Goal: Navigation & Orientation: Find specific page/section

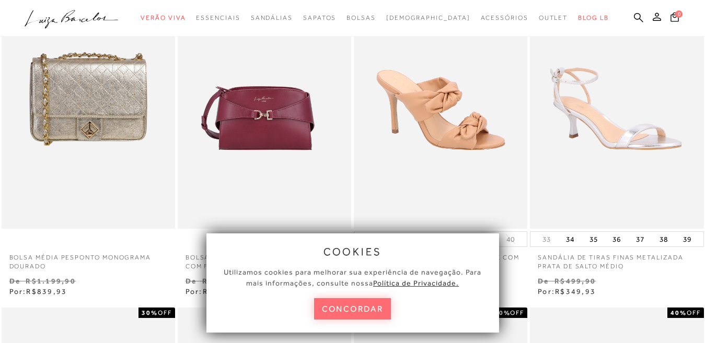
click at [362, 311] on button "concordar" at bounding box center [352, 308] width 77 height 21
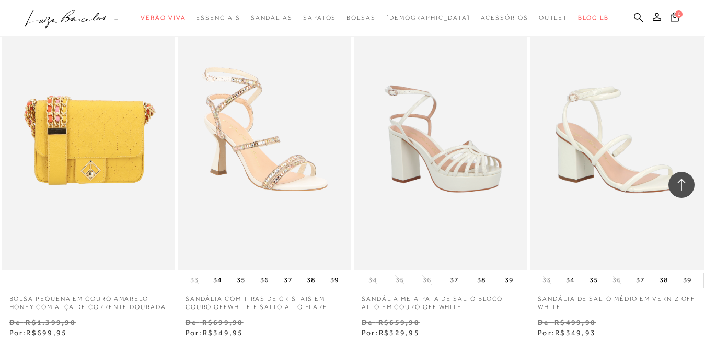
scroll to position [3971, 0]
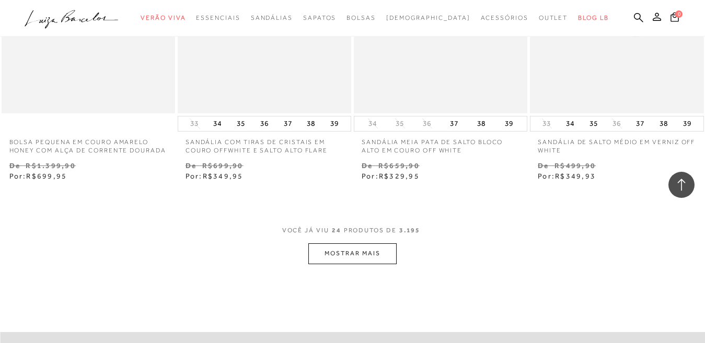
click at [372, 264] on button "MOSTRAR MAIS" at bounding box center [352, 253] width 88 height 20
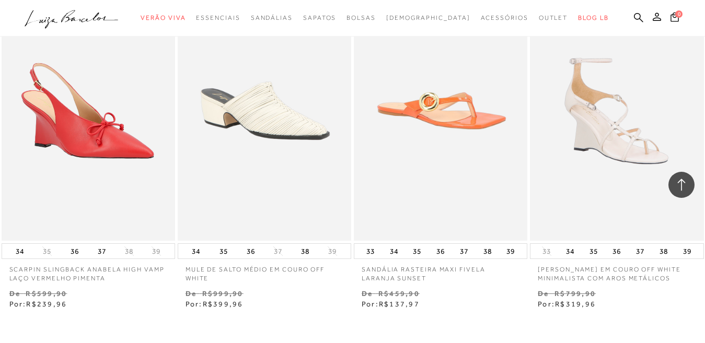
scroll to position [5800, 0]
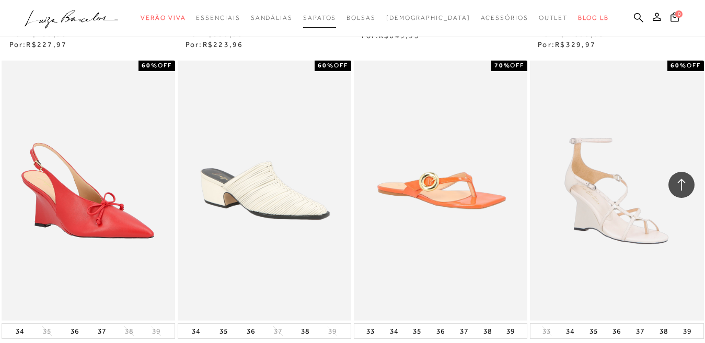
click at [336, 15] on span "Sapatos" at bounding box center [319, 17] width 33 height 7
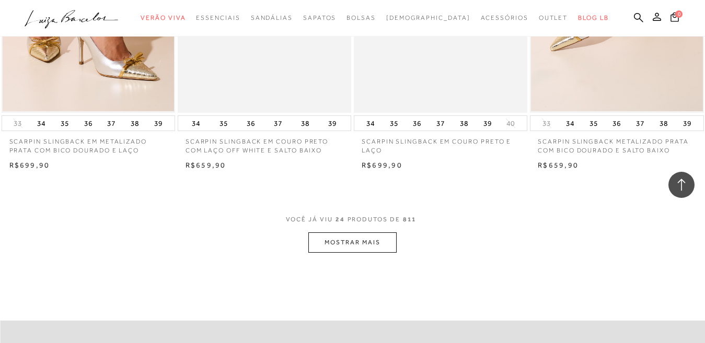
scroll to position [1933, 0]
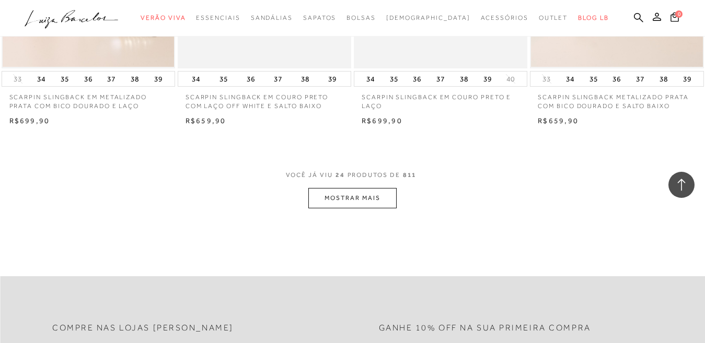
click at [364, 200] on button "MOSTRAR MAIS" at bounding box center [352, 198] width 88 height 20
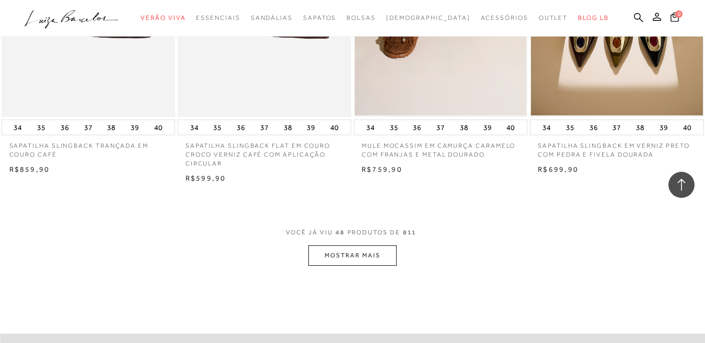
scroll to position [3867, 0]
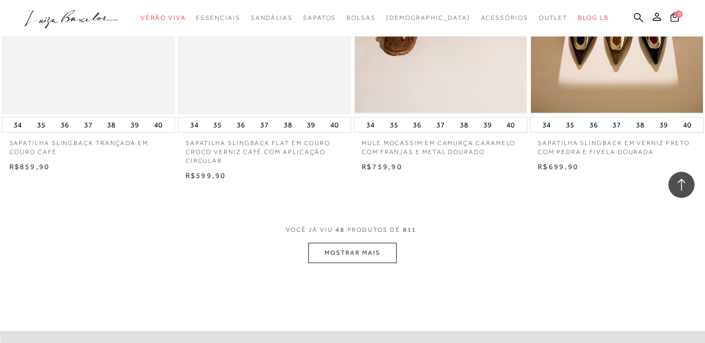
click at [371, 255] on button "MOSTRAR MAIS" at bounding box center [352, 253] width 88 height 20
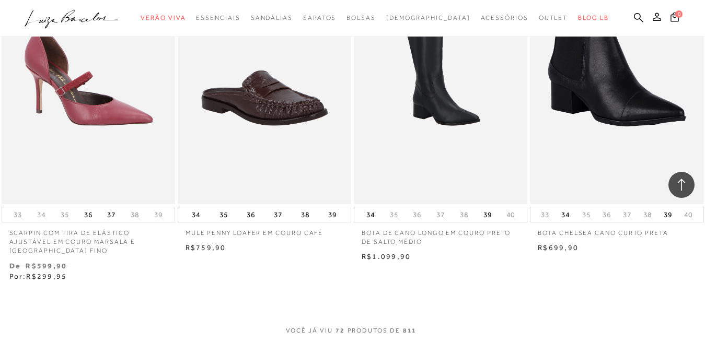
scroll to position [5891, 0]
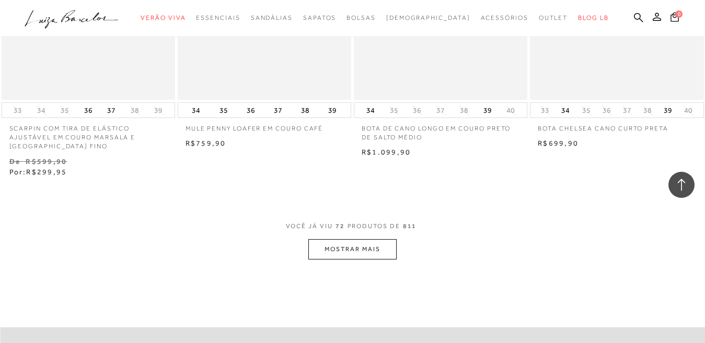
click at [365, 248] on button "MOSTRAR MAIS" at bounding box center [352, 249] width 88 height 20
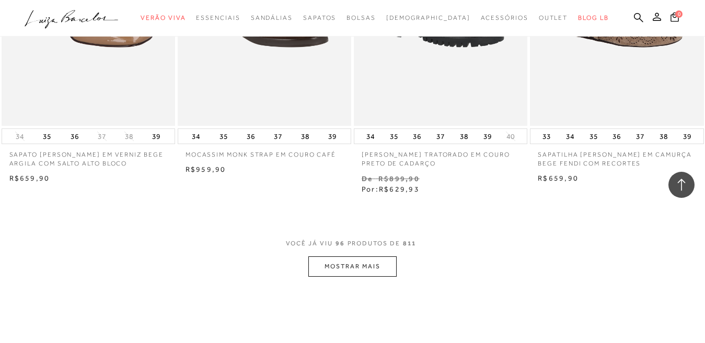
scroll to position [7929, 0]
click at [347, 265] on button "MOSTRAR MAIS" at bounding box center [352, 266] width 88 height 20
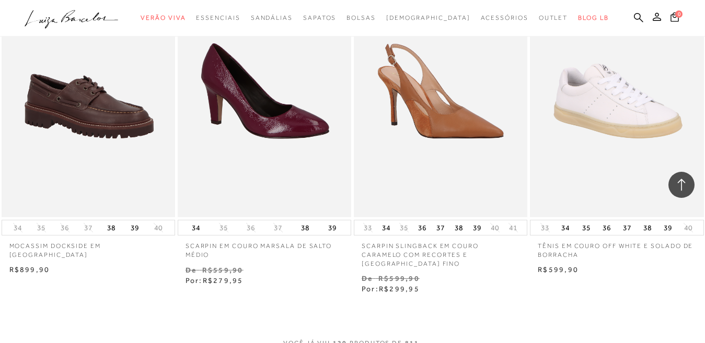
scroll to position [9915, 0]
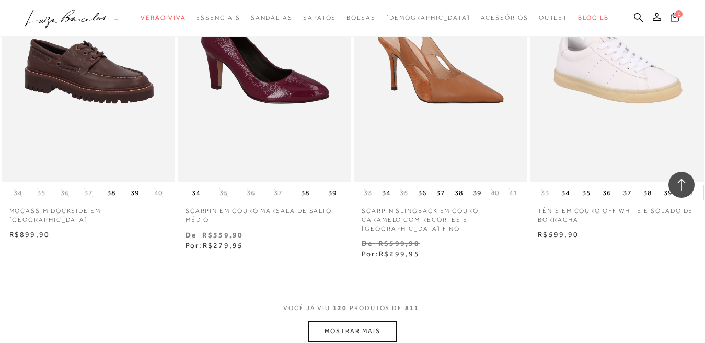
click at [354, 321] on button "MOSTRAR MAIS" at bounding box center [352, 331] width 88 height 20
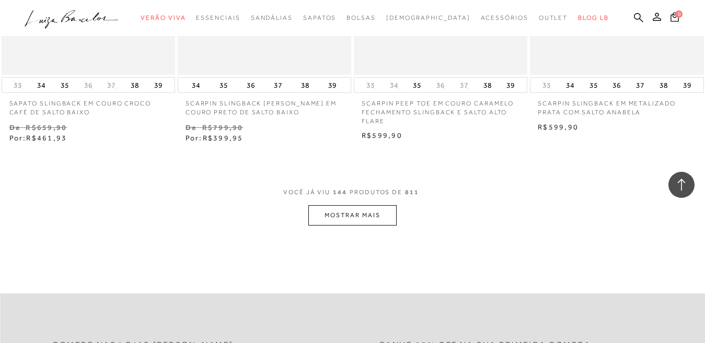
scroll to position [12109, 0]
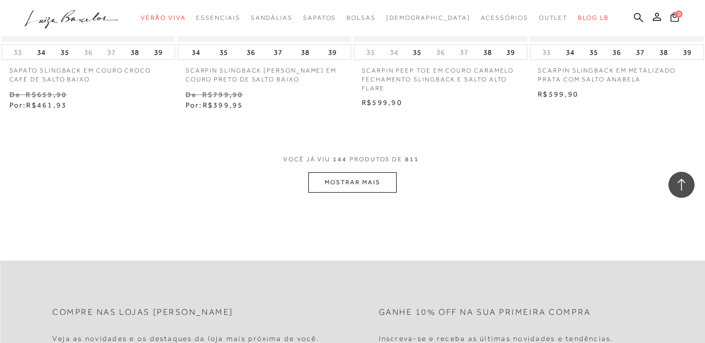
click at [362, 172] on button "MOSTRAR MAIS" at bounding box center [352, 182] width 88 height 20
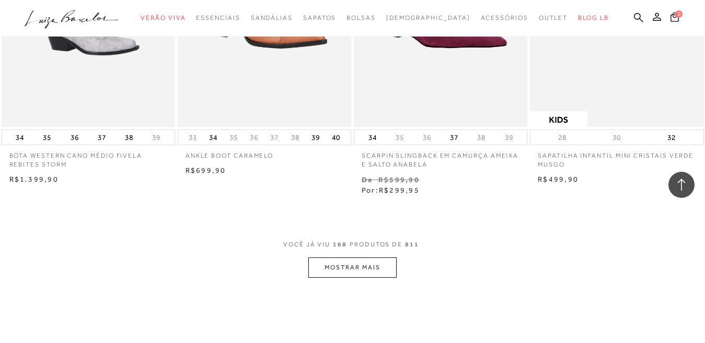
scroll to position [14095, 0]
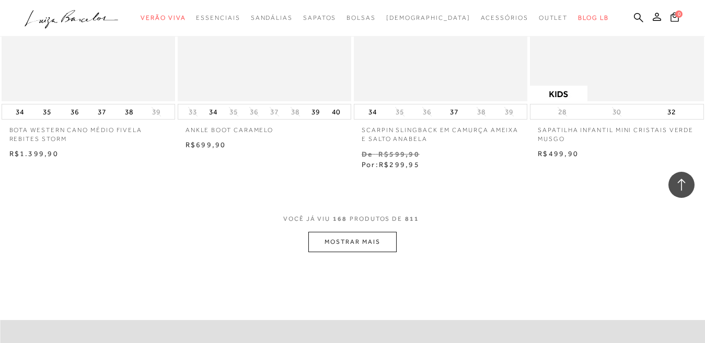
click at [366, 233] on button "MOSTRAR MAIS" at bounding box center [352, 242] width 88 height 20
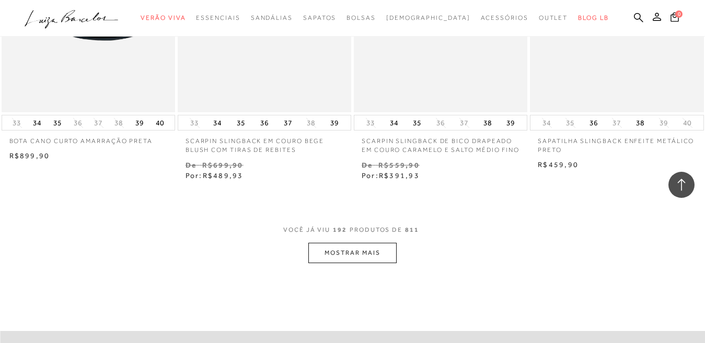
scroll to position [16132, 0]
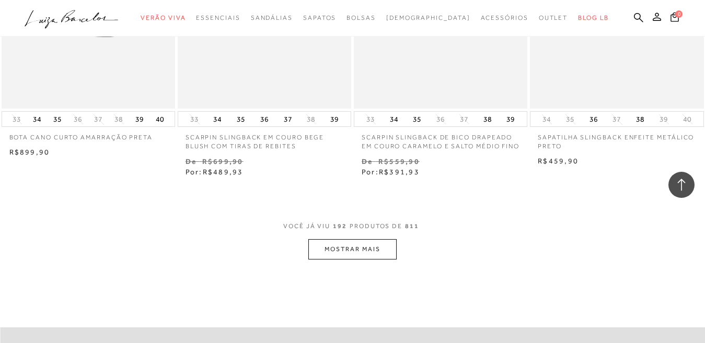
click at [368, 239] on button "MOSTRAR MAIS" at bounding box center [352, 249] width 88 height 20
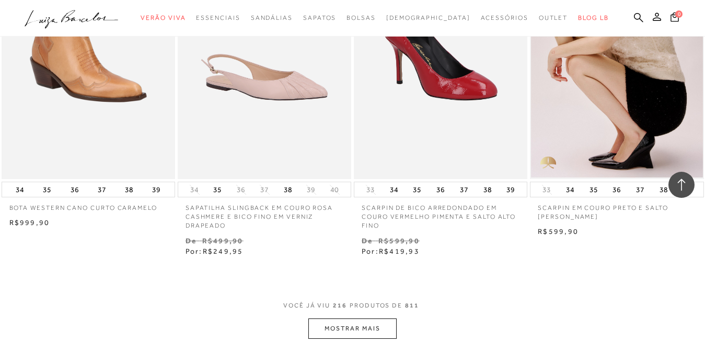
scroll to position [18170, 0]
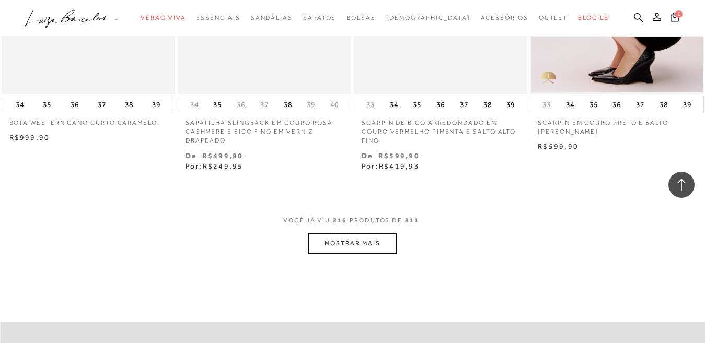
click at [349, 234] on button "MOSTRAR MAIS" at bounding box center [352, 244] width 88 height 20
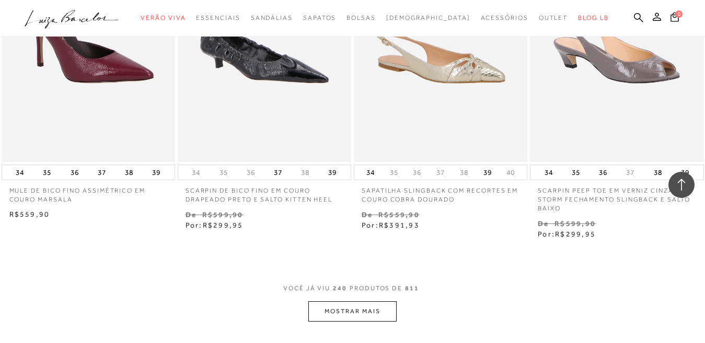
scroll to position [20260, 0]
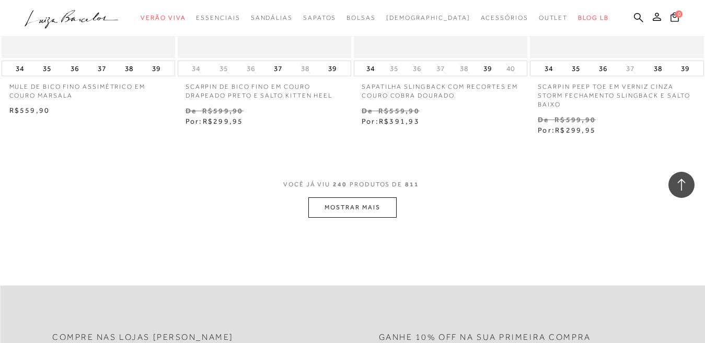
click at [362, 198] on button "MOSTRAR MAIS" at bounding box center [352, 208] width 88 height 20
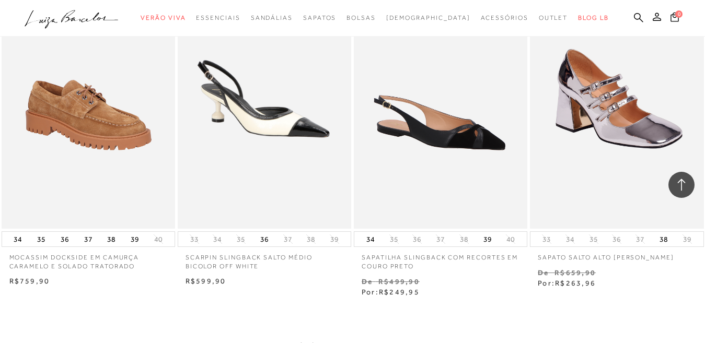
scroll to position [22246, 0]
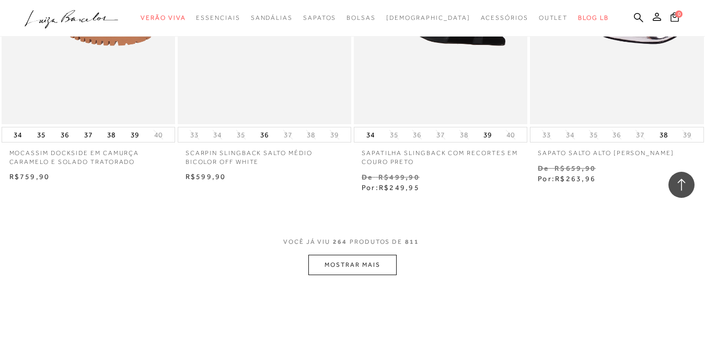
click at [359, 255] on button "MOSTRAR MAIS" at bounding box center [352, 265] width 88 height 20
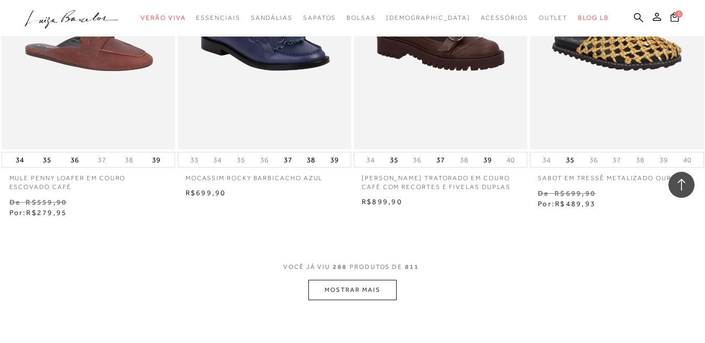
scroll to position [24284, 0]
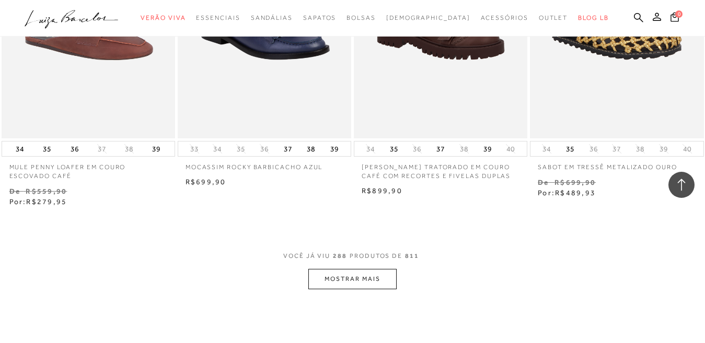
click at [360, 269] on button "MOSTRAR MAIS" at bounding box center [352, 279] width 88 height 20
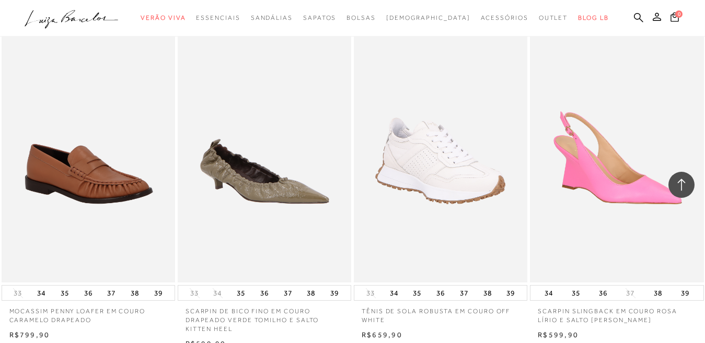
scroll to position [26321, 0]
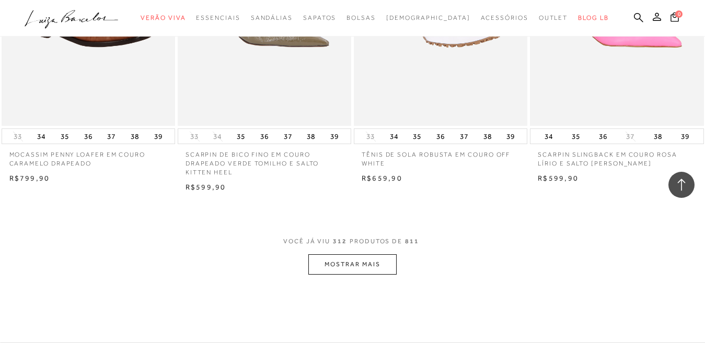
click at [347, 254] on button "MOSTRAR MAIS" at bounding box center [352, 264] width 88 height 20
